Goal: Information Seeking & Learning: Learn about a topic

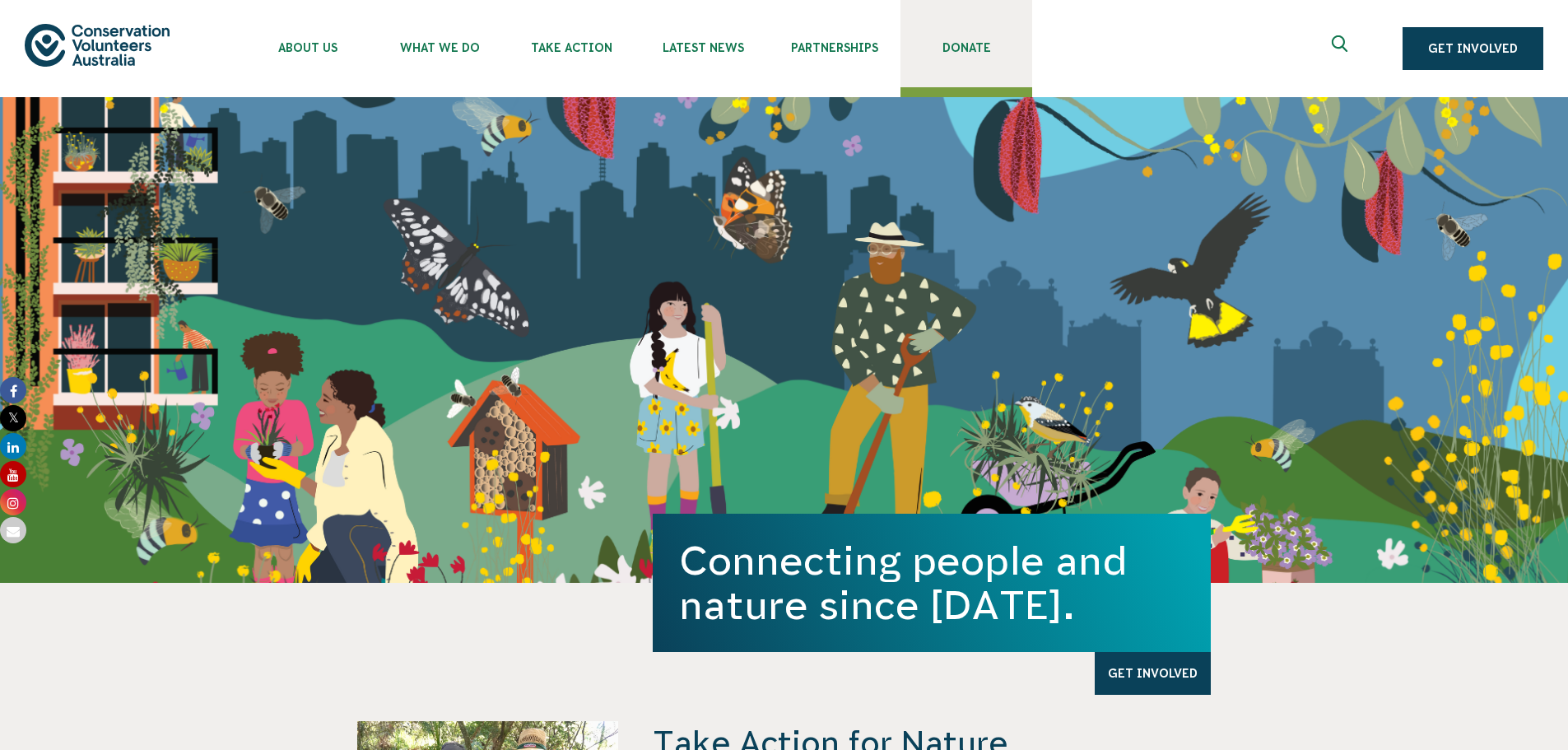
click at [960, 45] on span "Donate" at bounding box center [966, 47] width 131 height 13
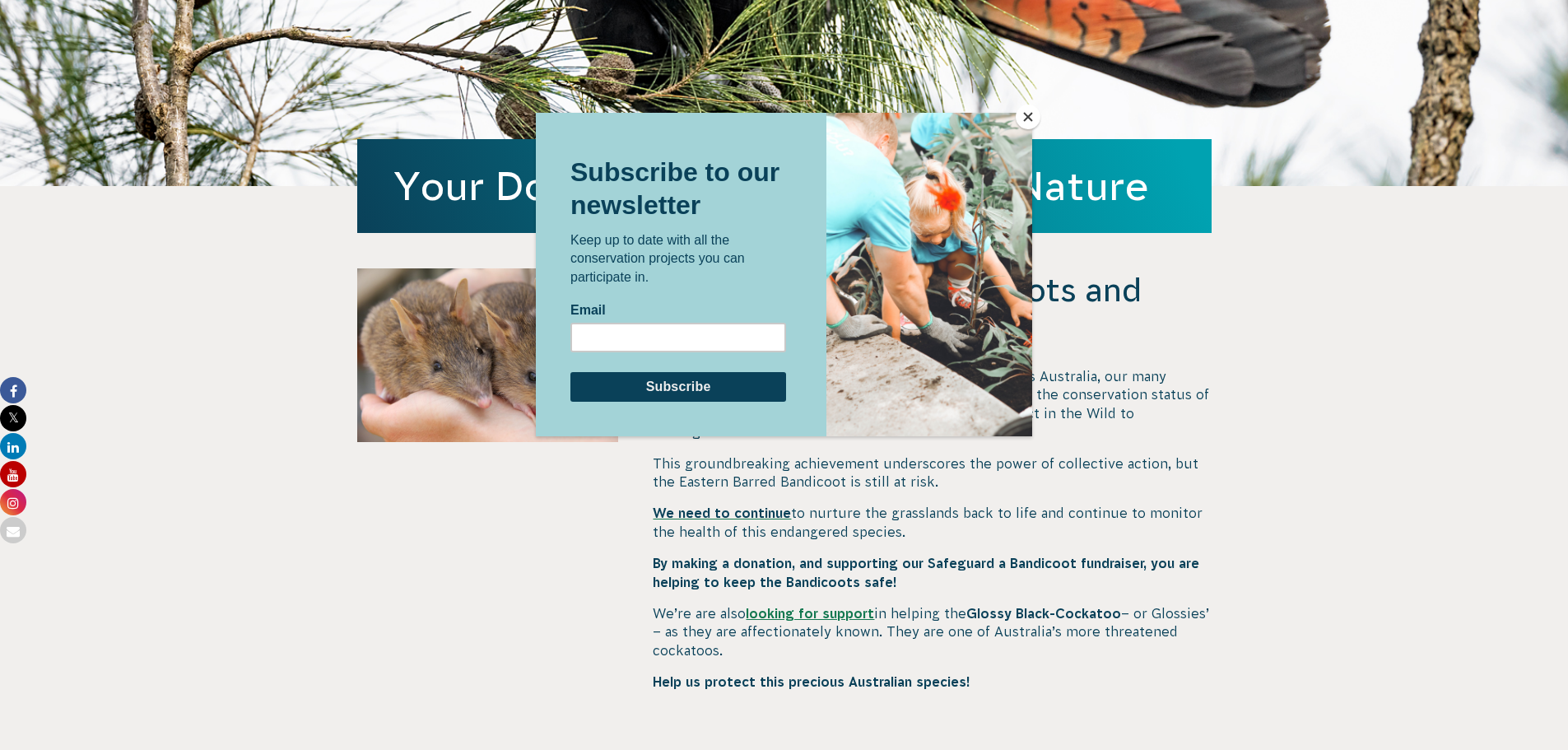
click at [1030, 112] on button "Close" at bounding box center [1028, 117] width 25 height 25
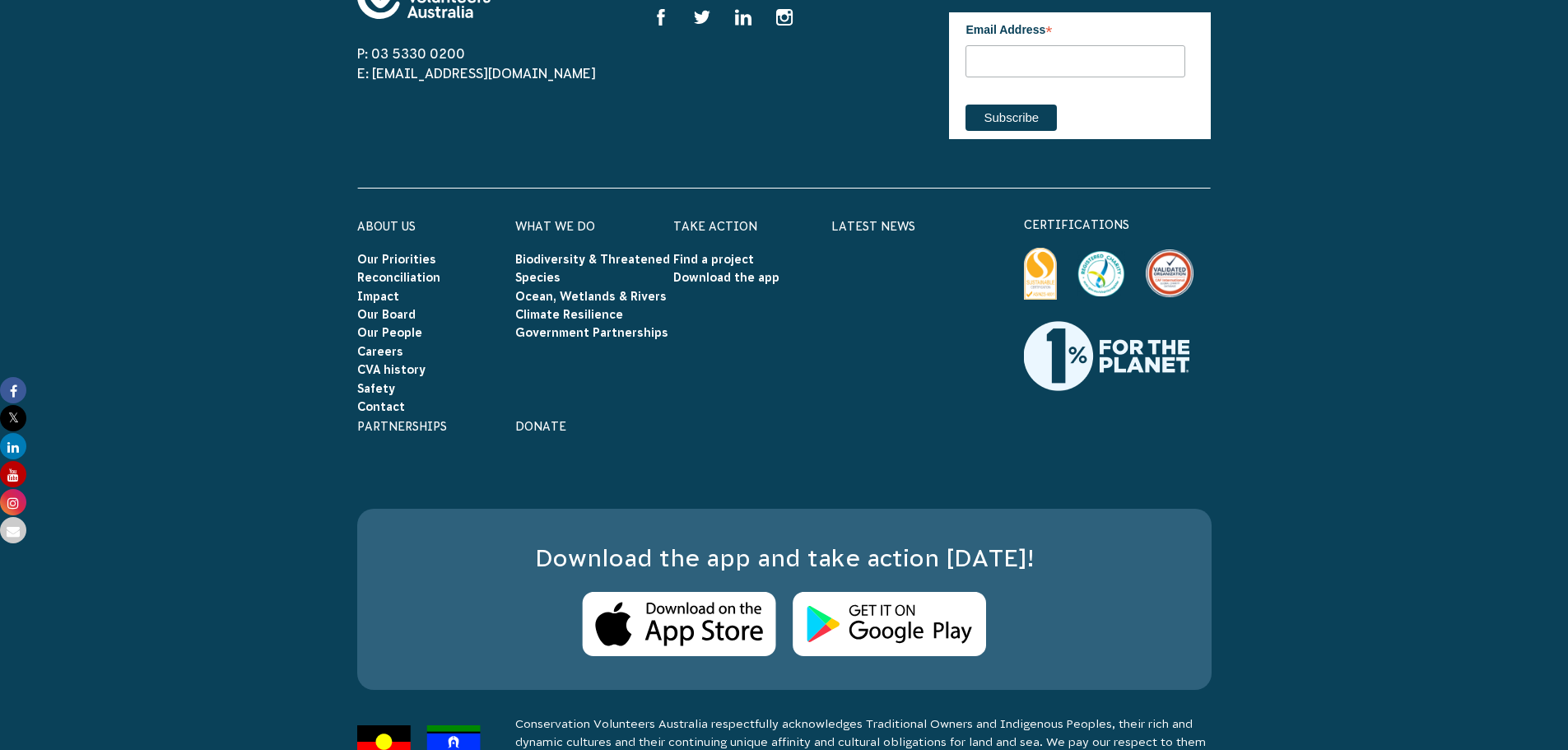
scroll to position [2366, 0]
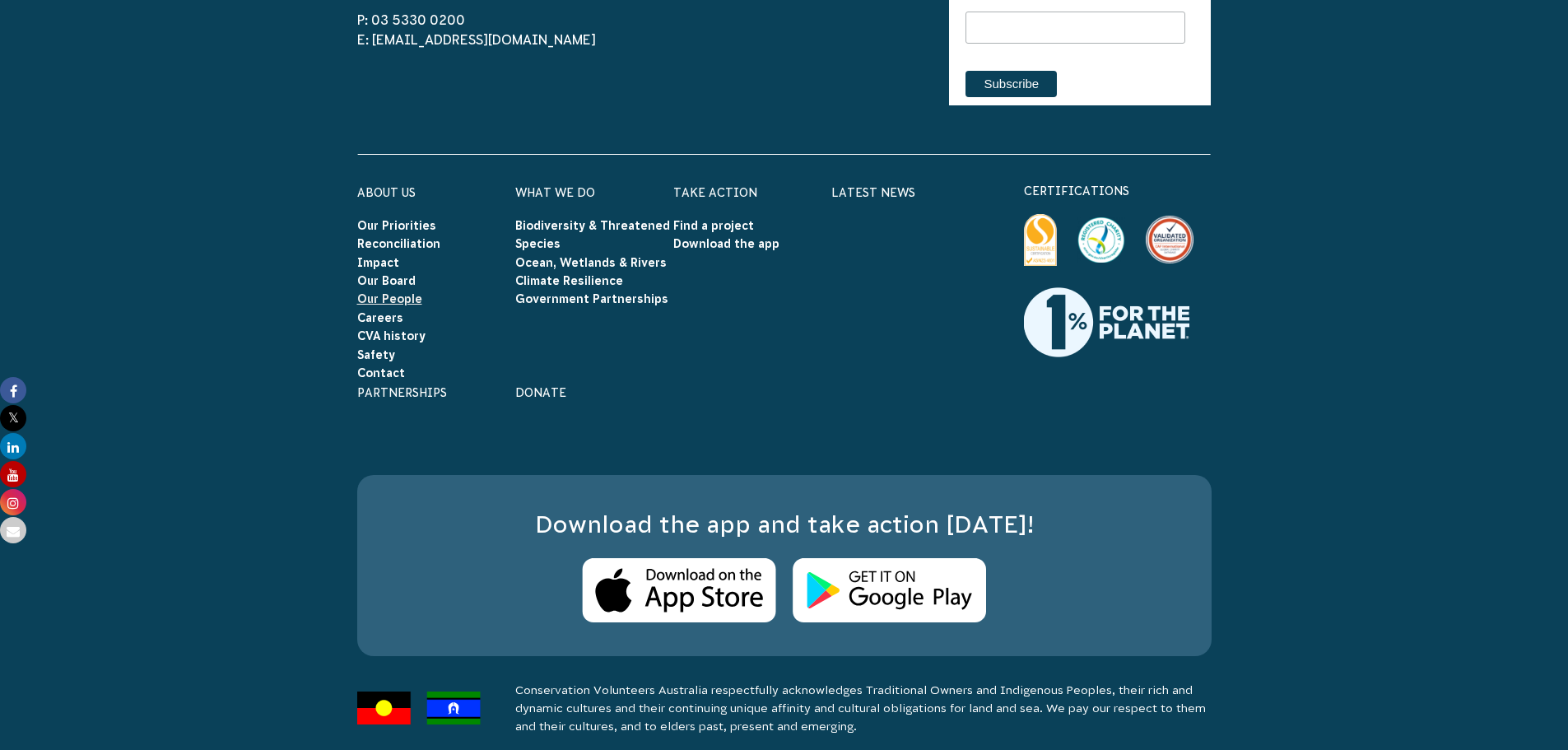
click at [407, 292] on link "Our People" at bounding box center [390, 299] width 65 height 13
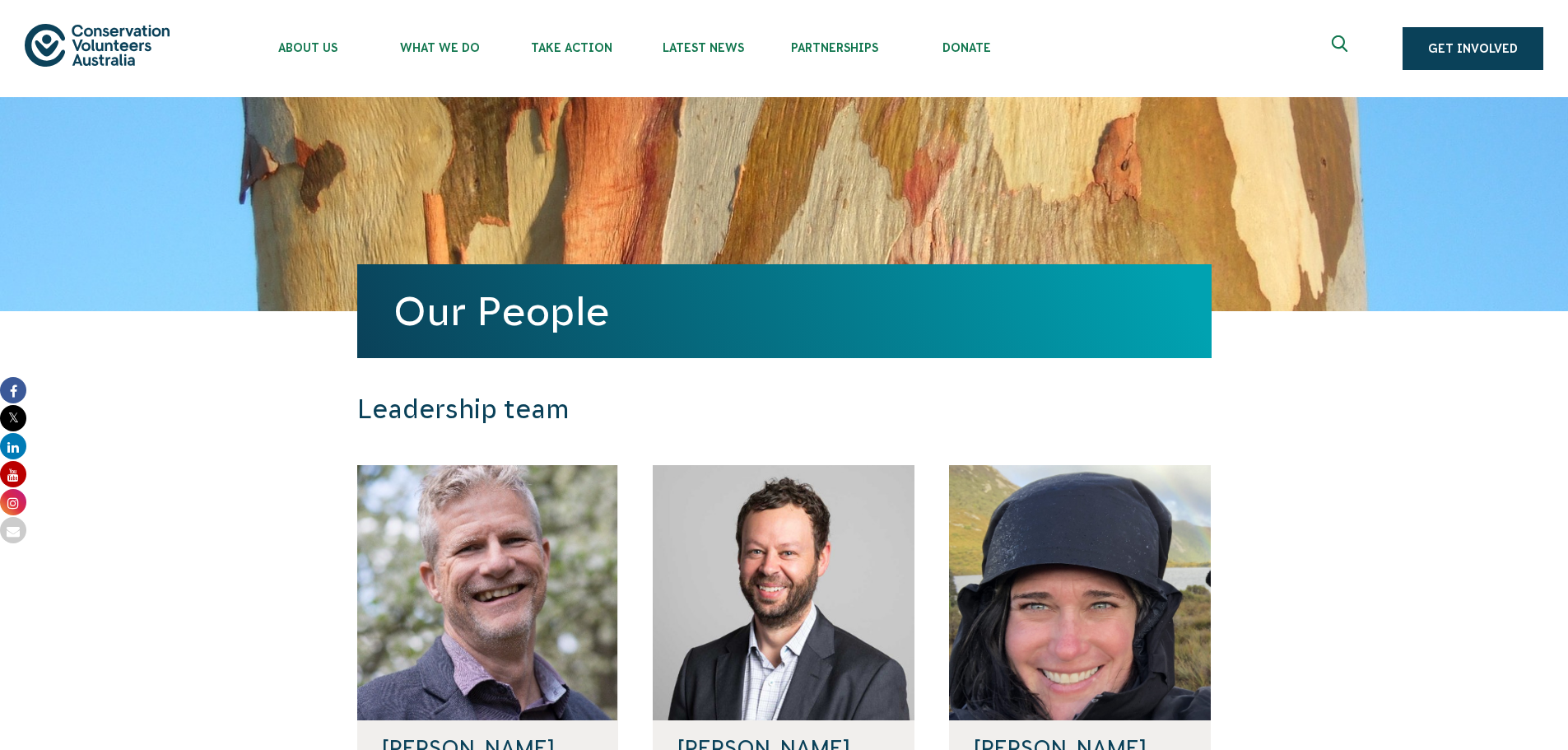
scroll to position [330, 0]
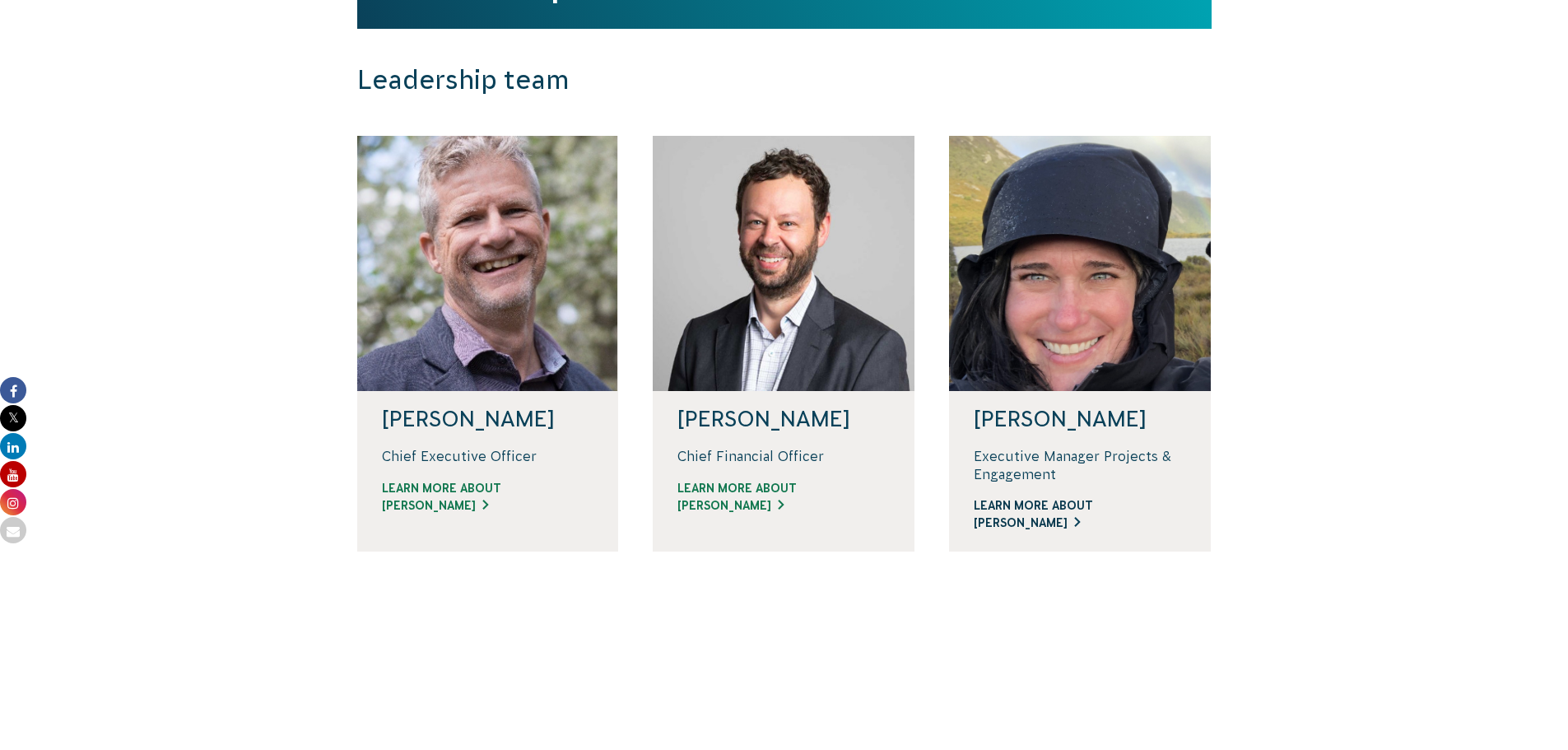
click at [1019, 504] on link "Learn more about Renae" at bounding box center [1079, 514] width 212 height 35
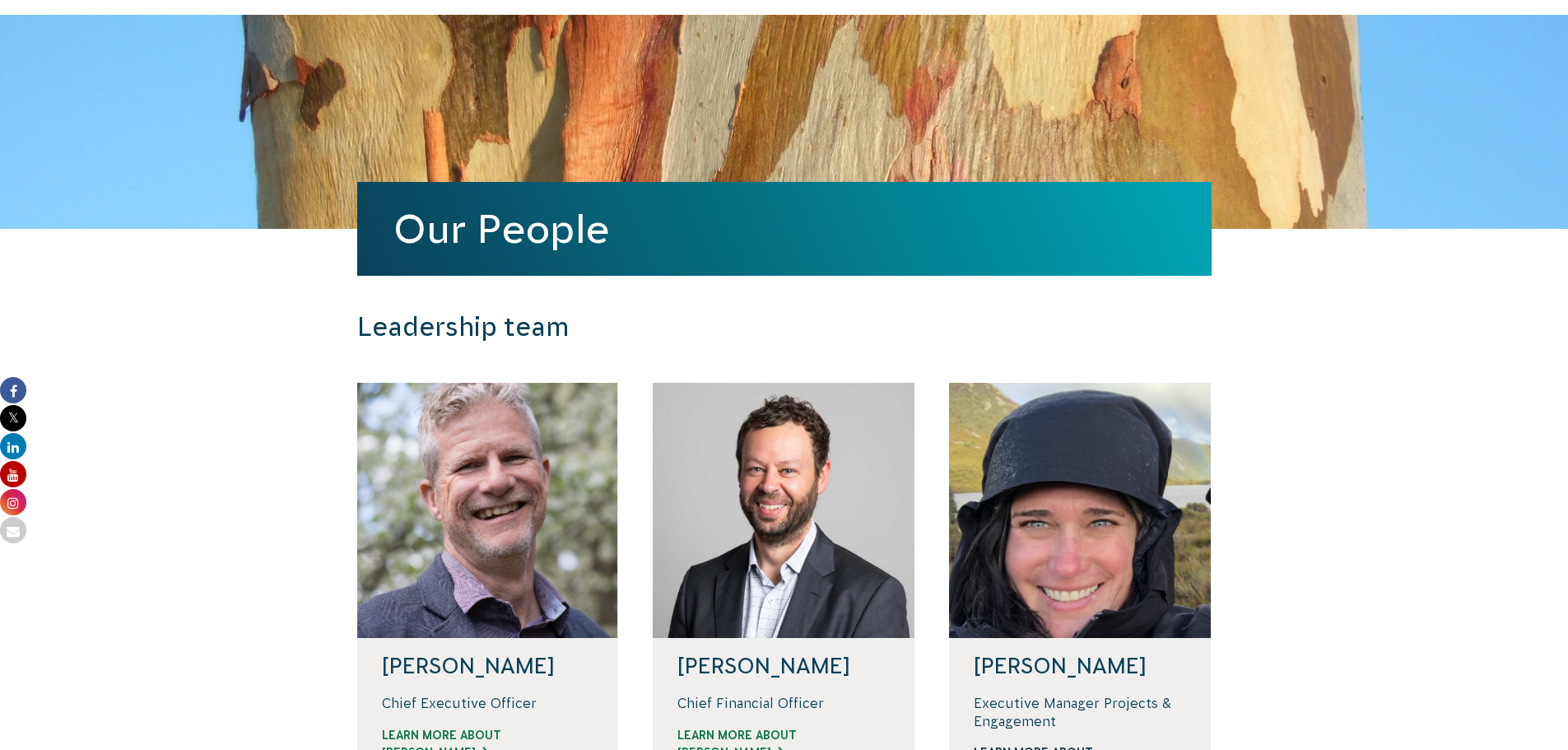
scroll to position [0, 0]
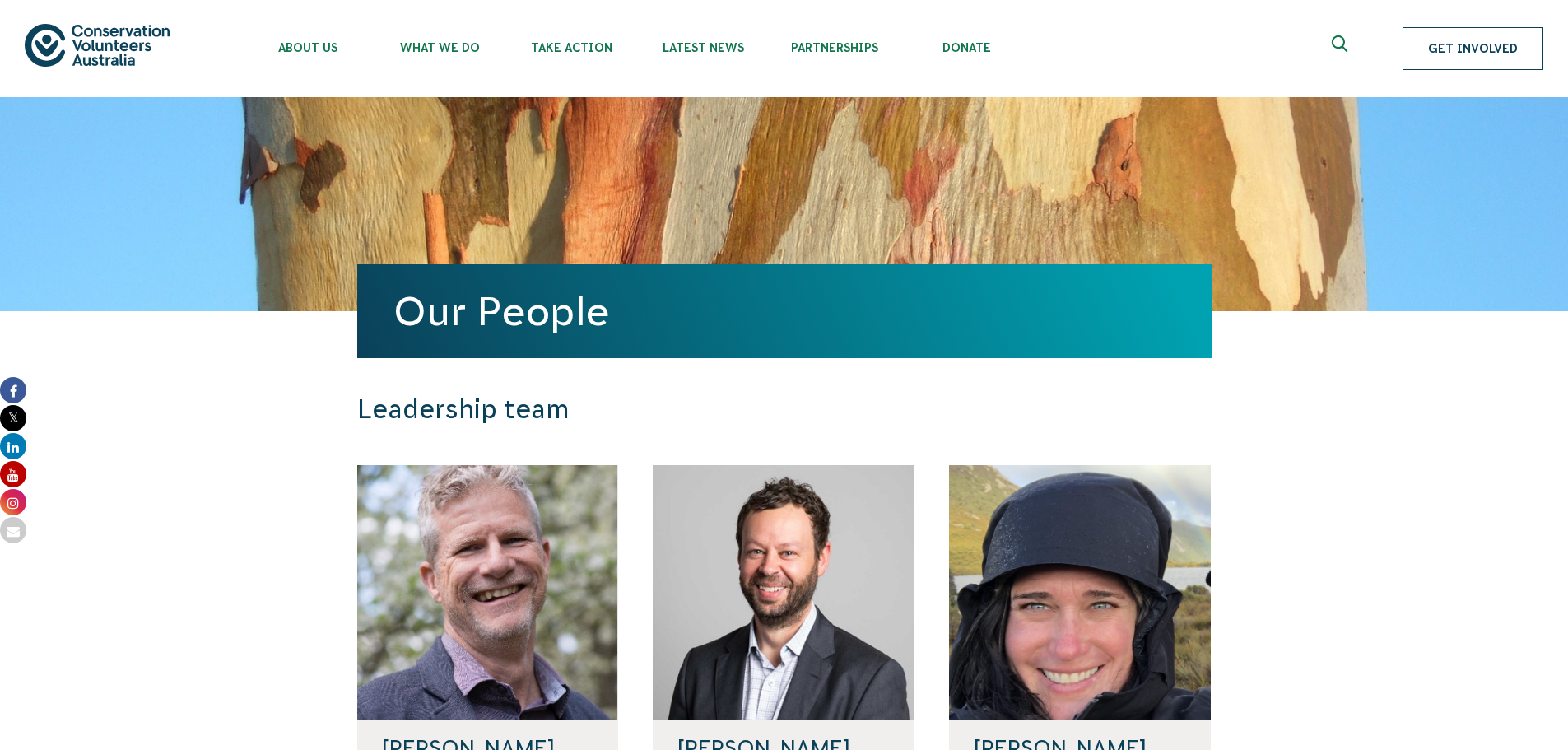
click at [1441, 44] on link "Get Involved" at bounding box center [1472, 48] width 141 height 42
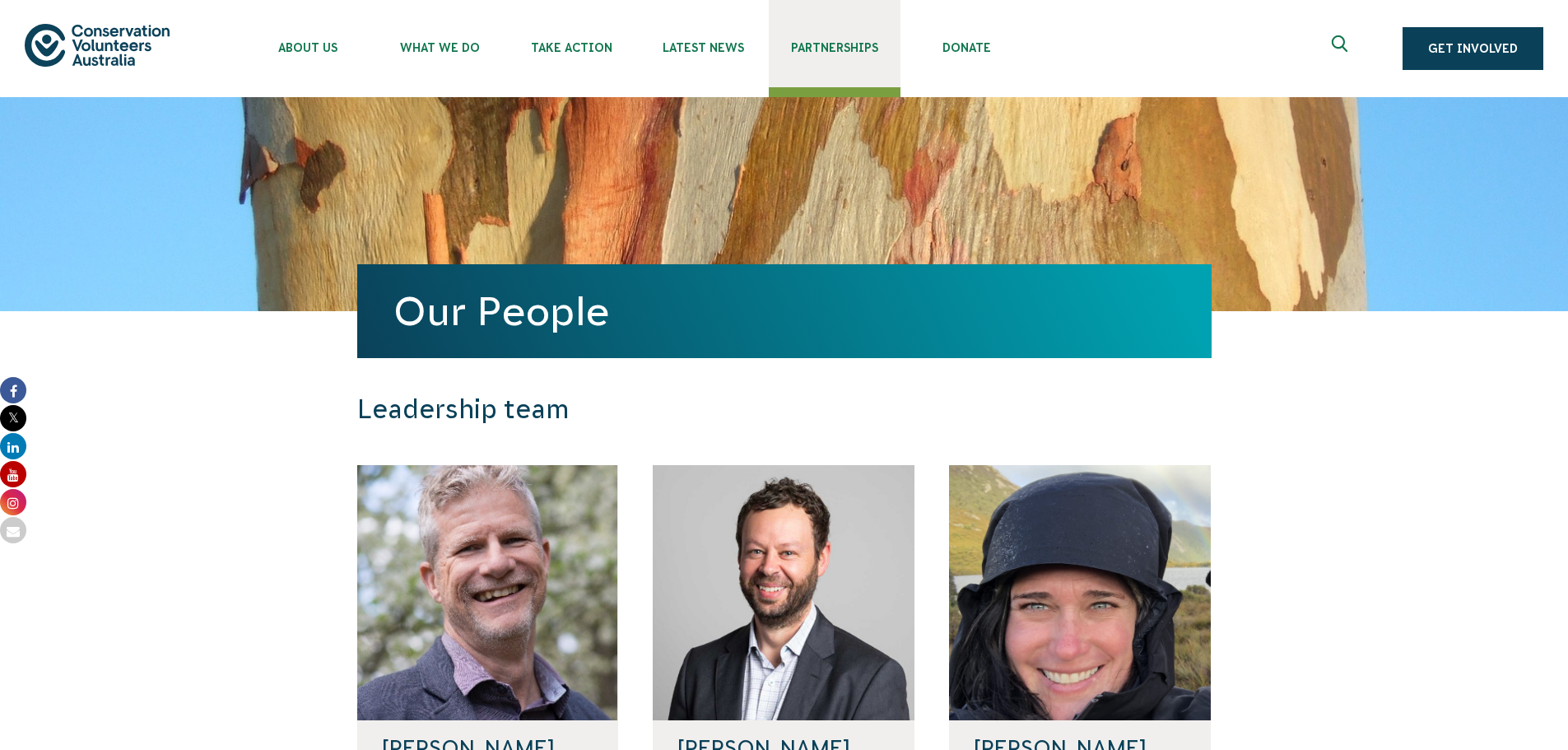
click at [838, 43] on span "Partnerships" at bounding box center [835, 47] width 131 height 13
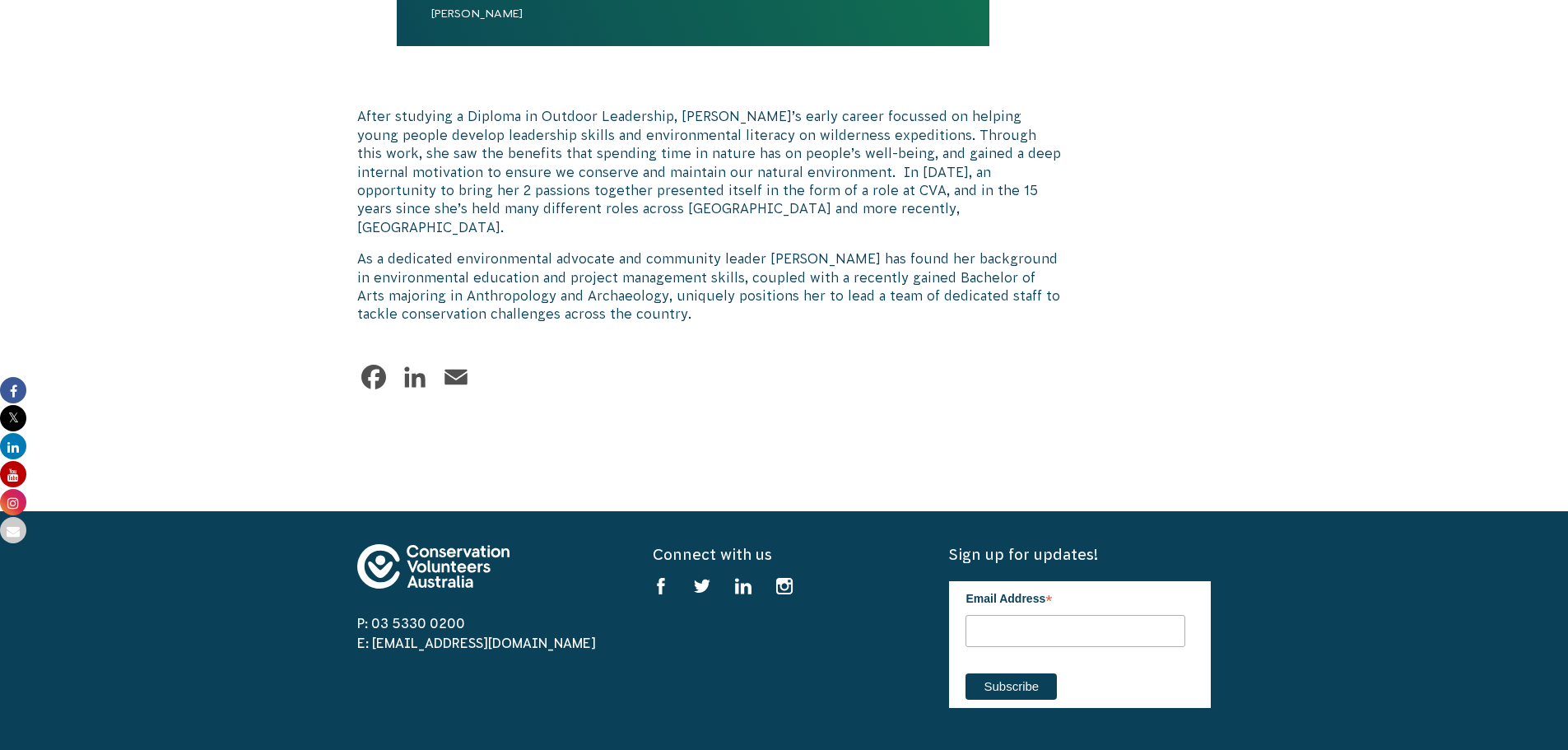
scroll to position [1317, 0]
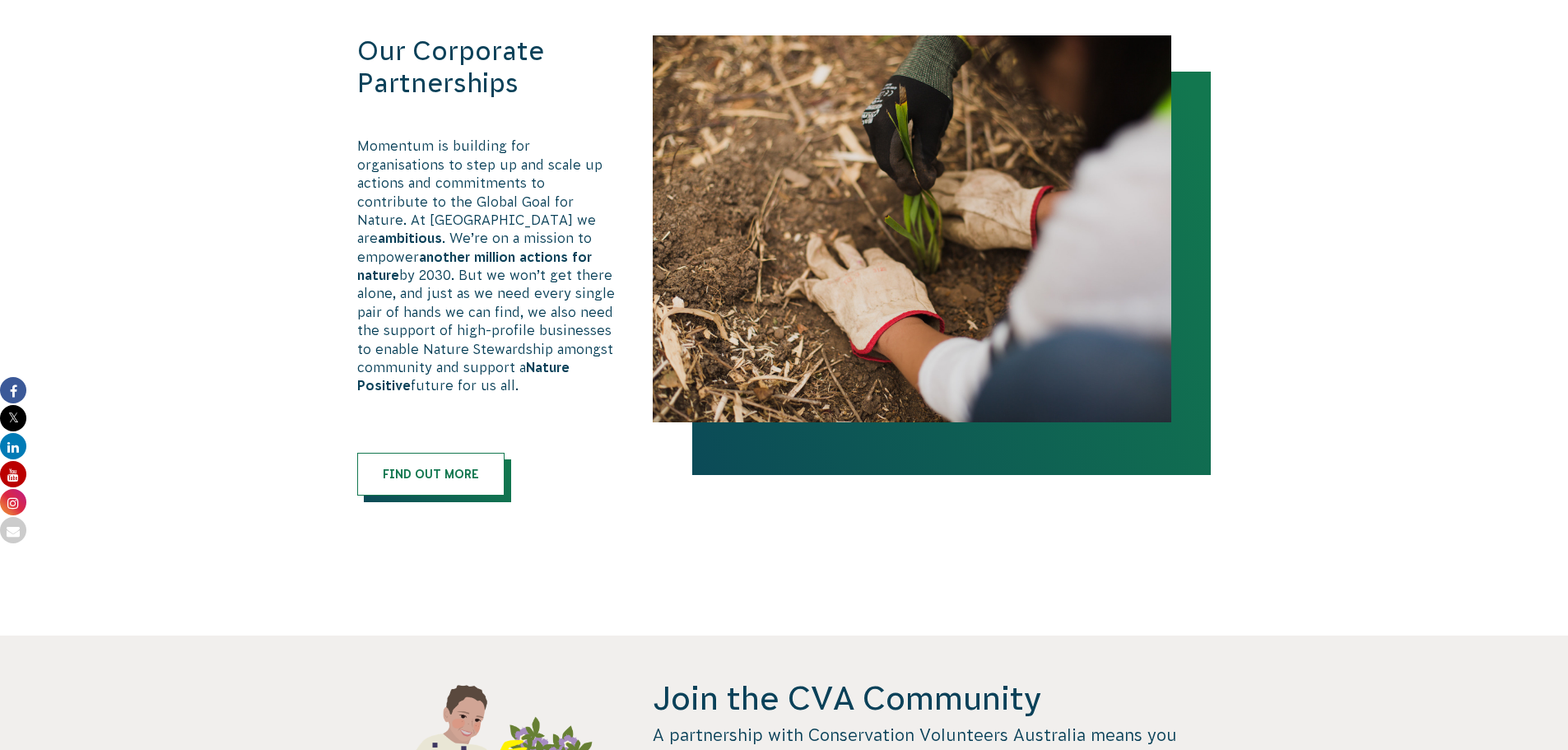
scroll to position [906, 0]
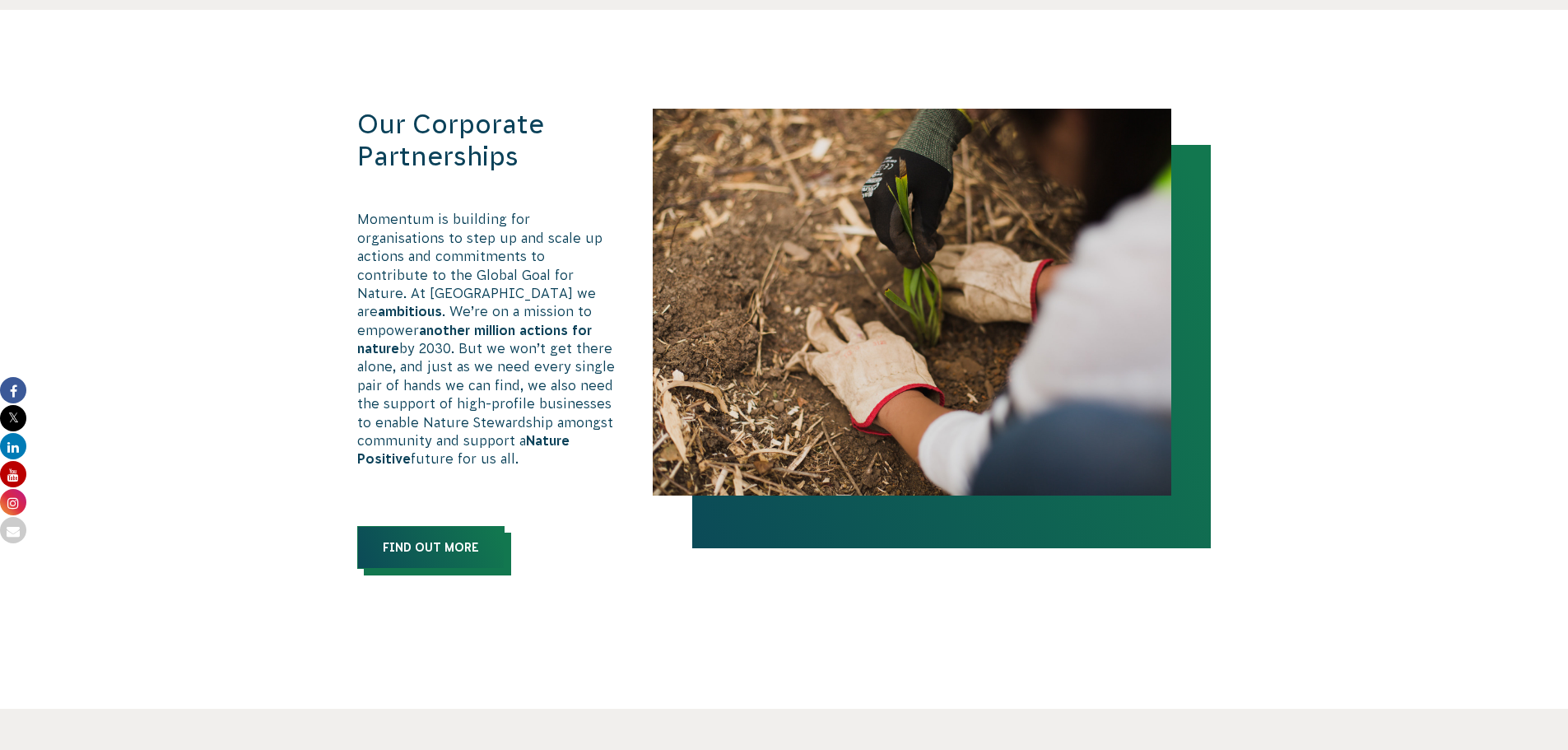
click at [469, 526] on link "Find out more" at bounding box center [430, 547] width 147 height 42
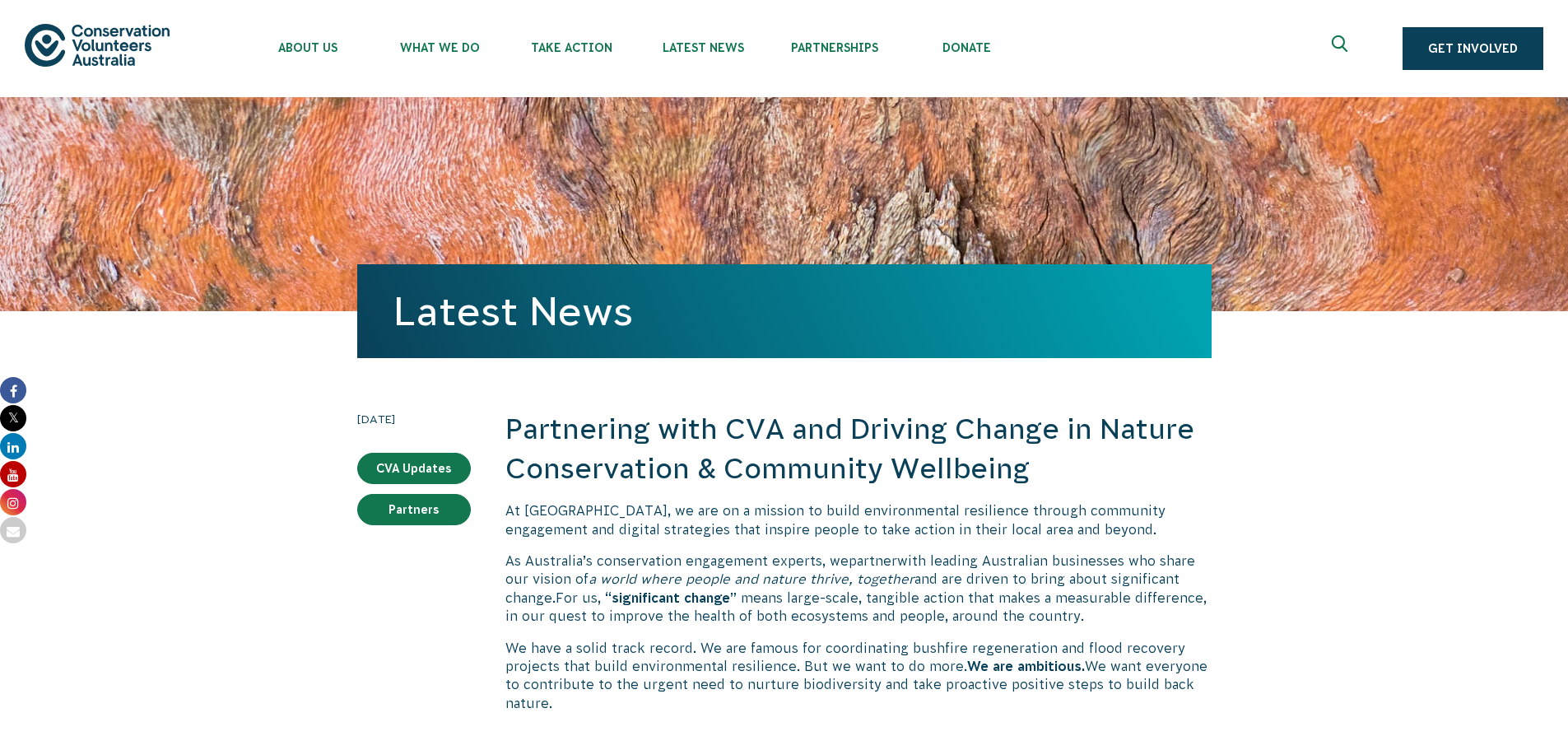
click at [115, 54] on img at bounding box center [97, 45] width 145 height 42
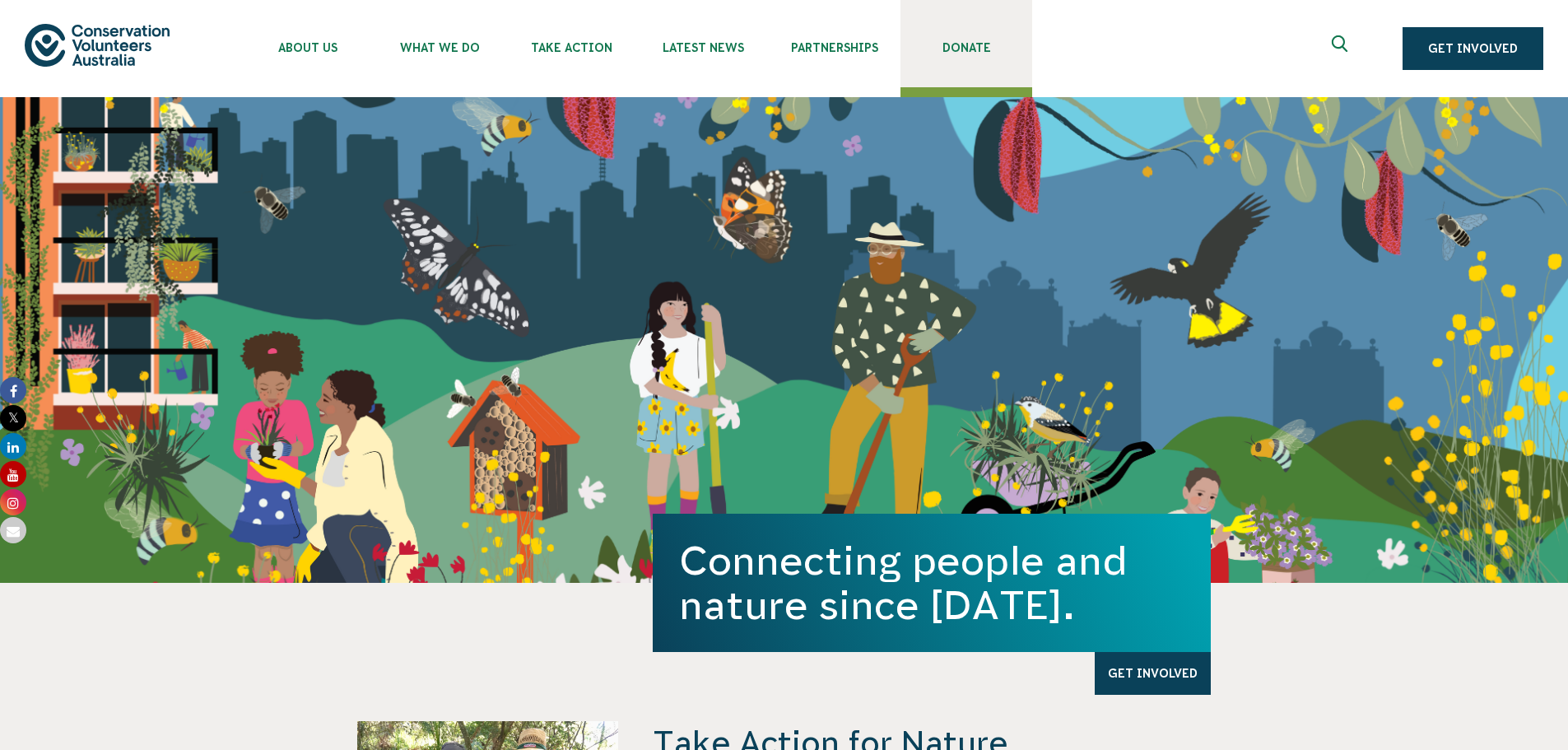
click at [956, 44] on span "Donate" at bounding box center [966, 47] width 131 height 13
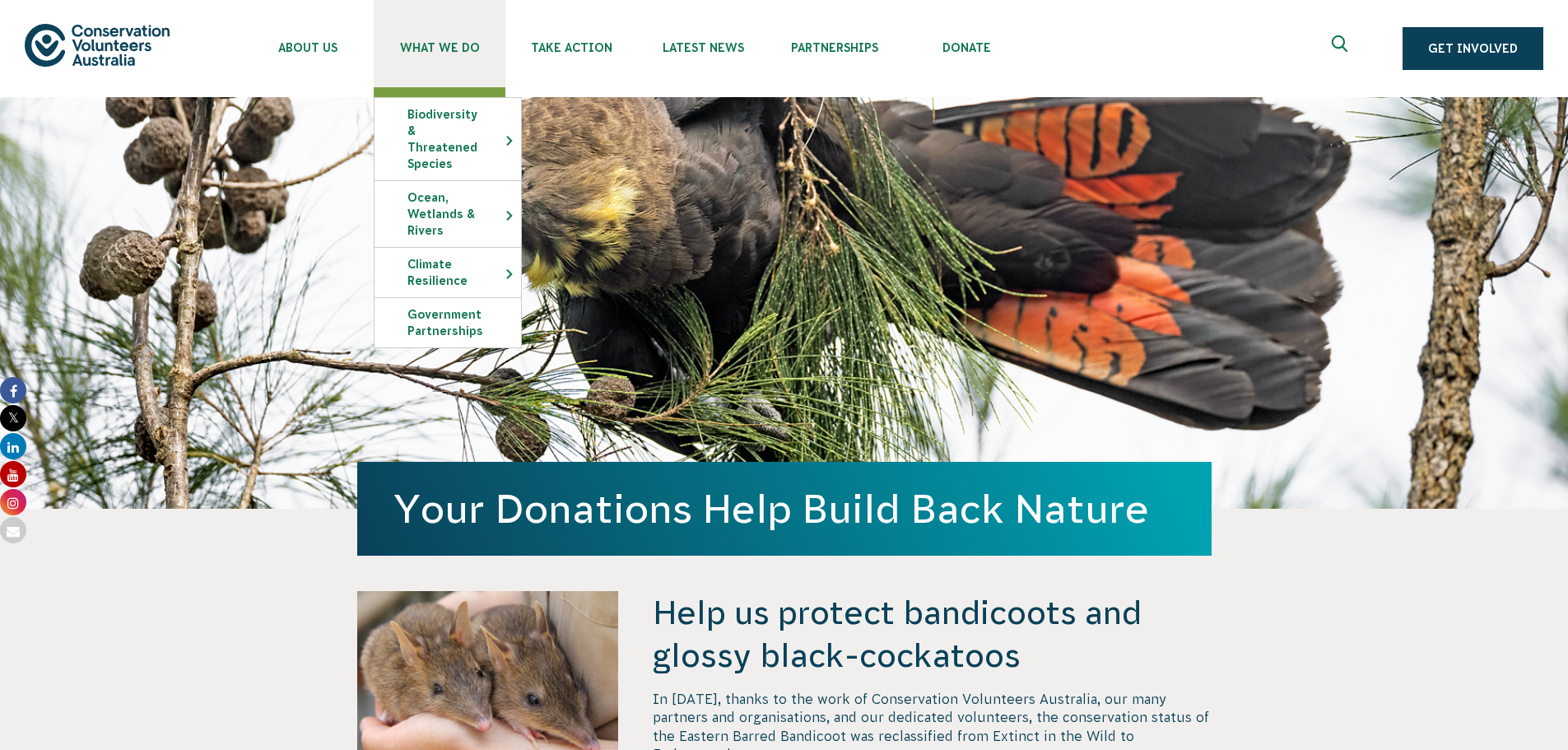
click at [445, 48] on span "What We Do" at bounding box center [439, 47] width 131 height 13
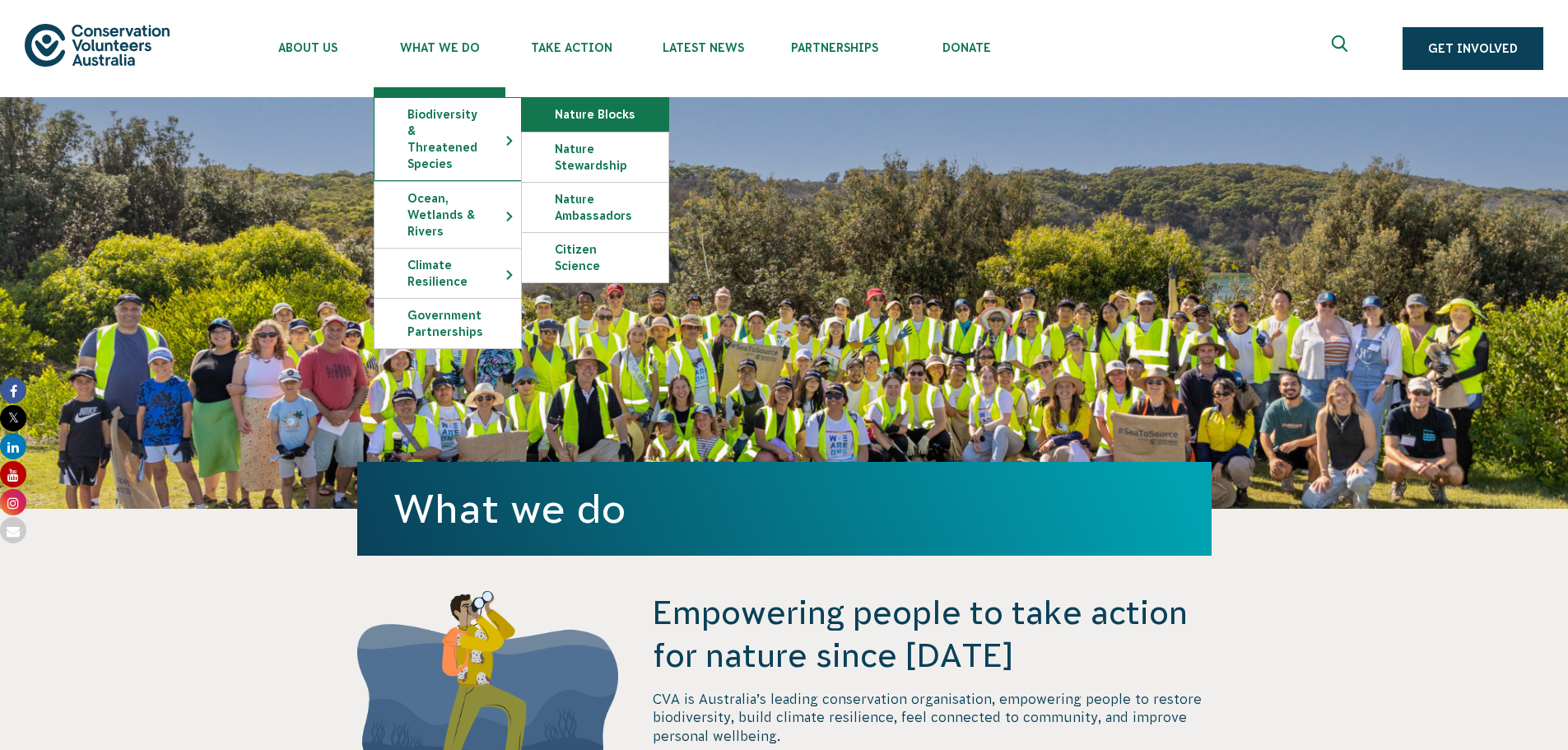
click at [568, 111] on link "Nature Blocks" at bounding box center [595, 115] width 146 height 33
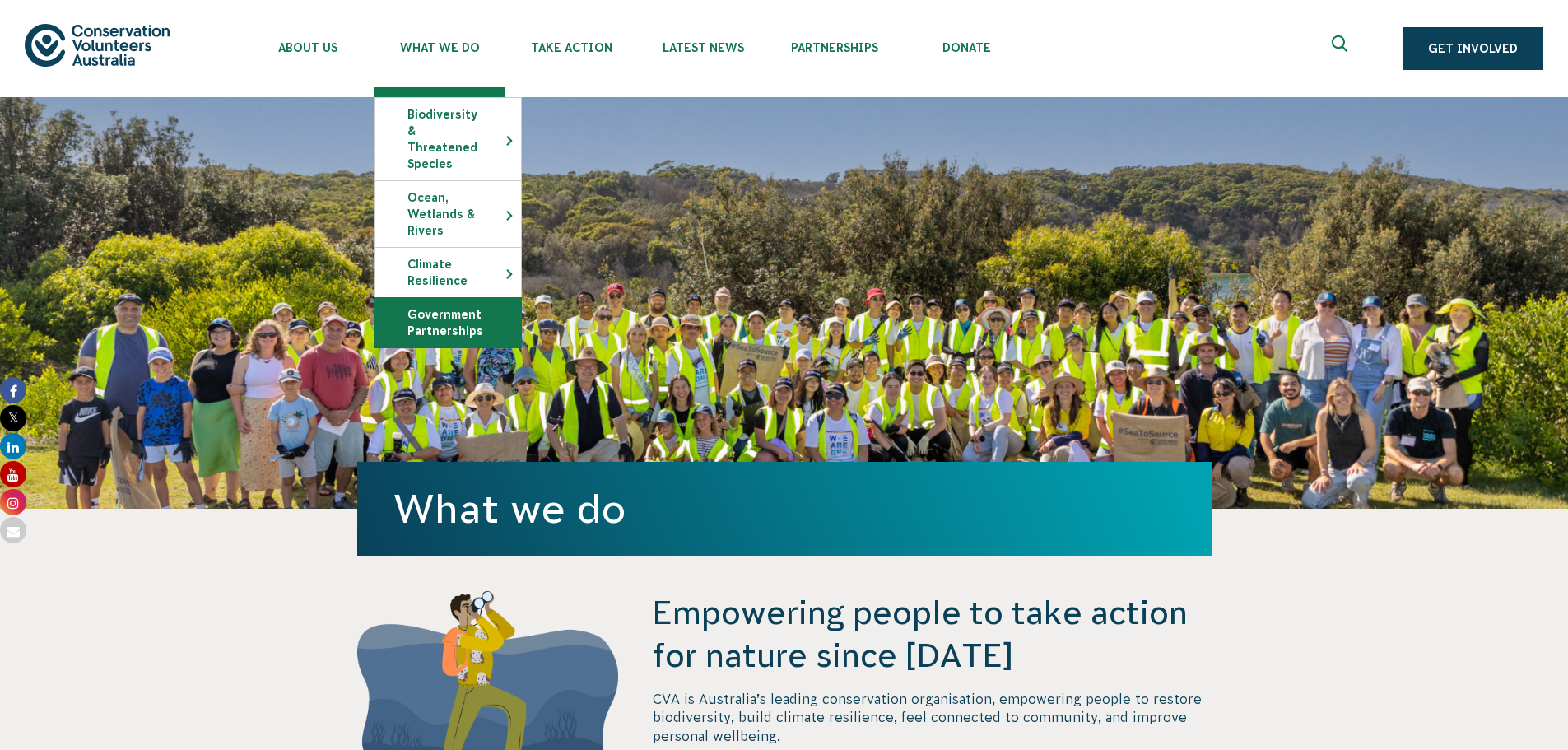
click at [454, 307] on link "Government Partnerships" at bounding box center [448, 322] width 146 height 49
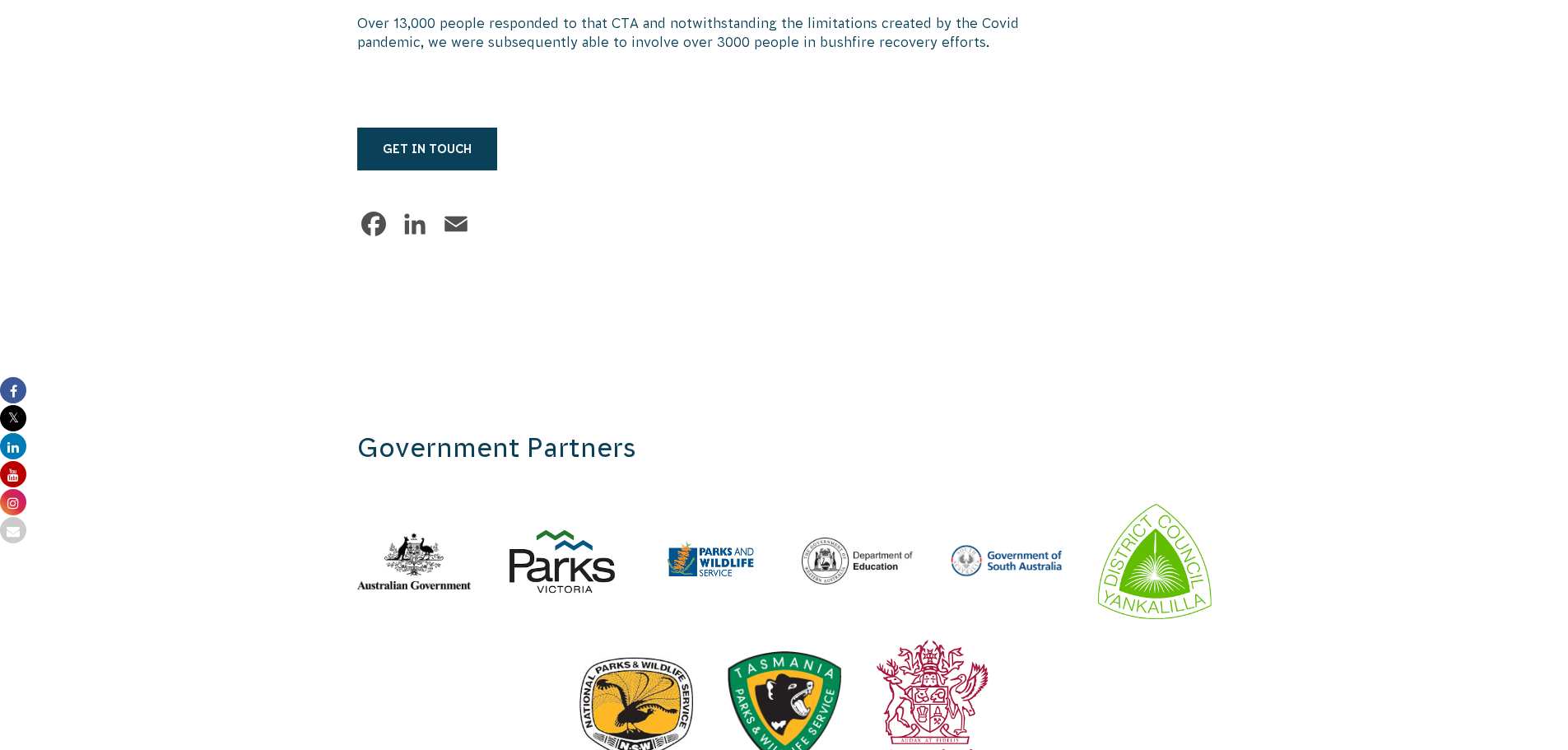
scroll to position [6996, 0]
